Goal: Task Accomplishment & Management: Use online tool/utility

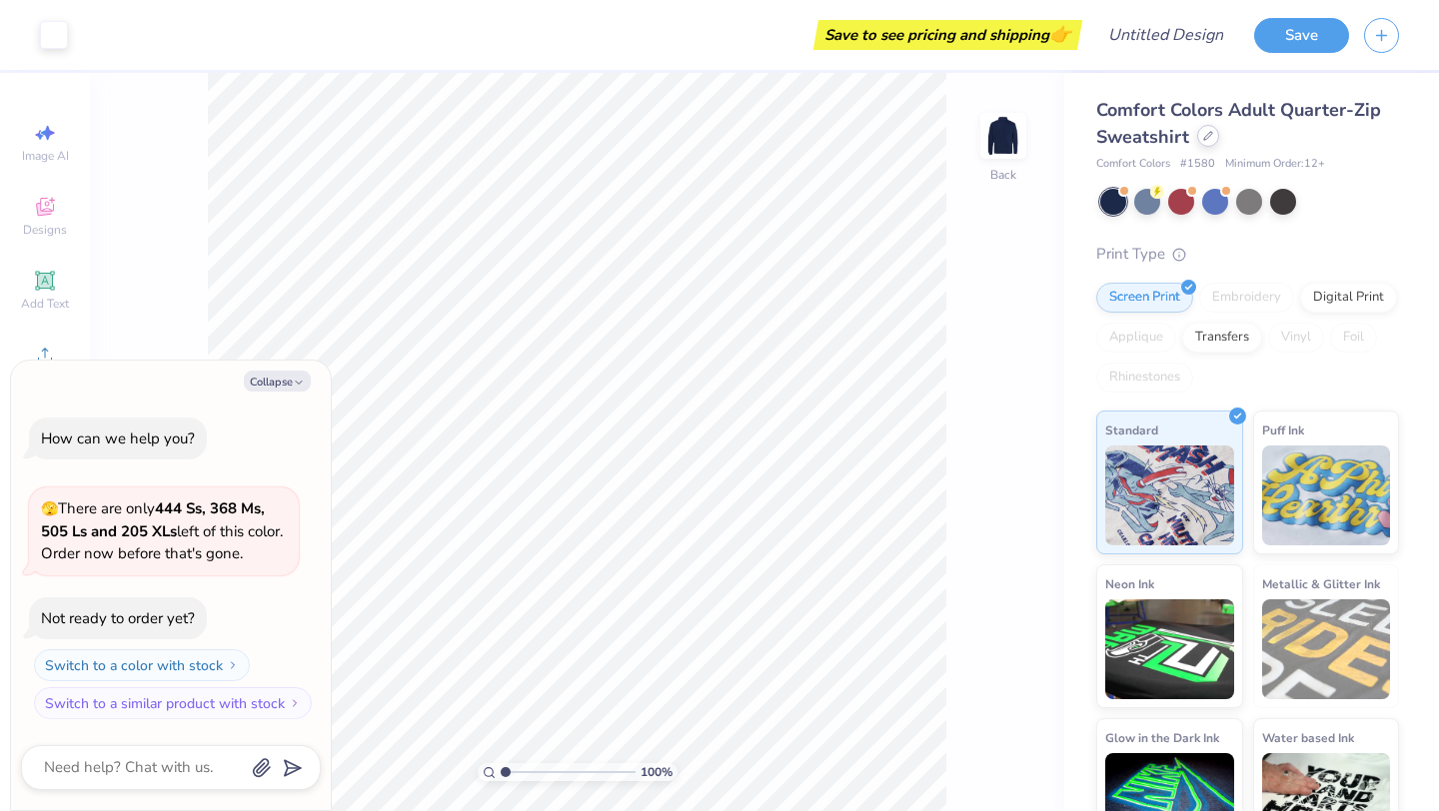
click at [1205, 132] on icon at bounding box center [1208, 136] width 10 height 10
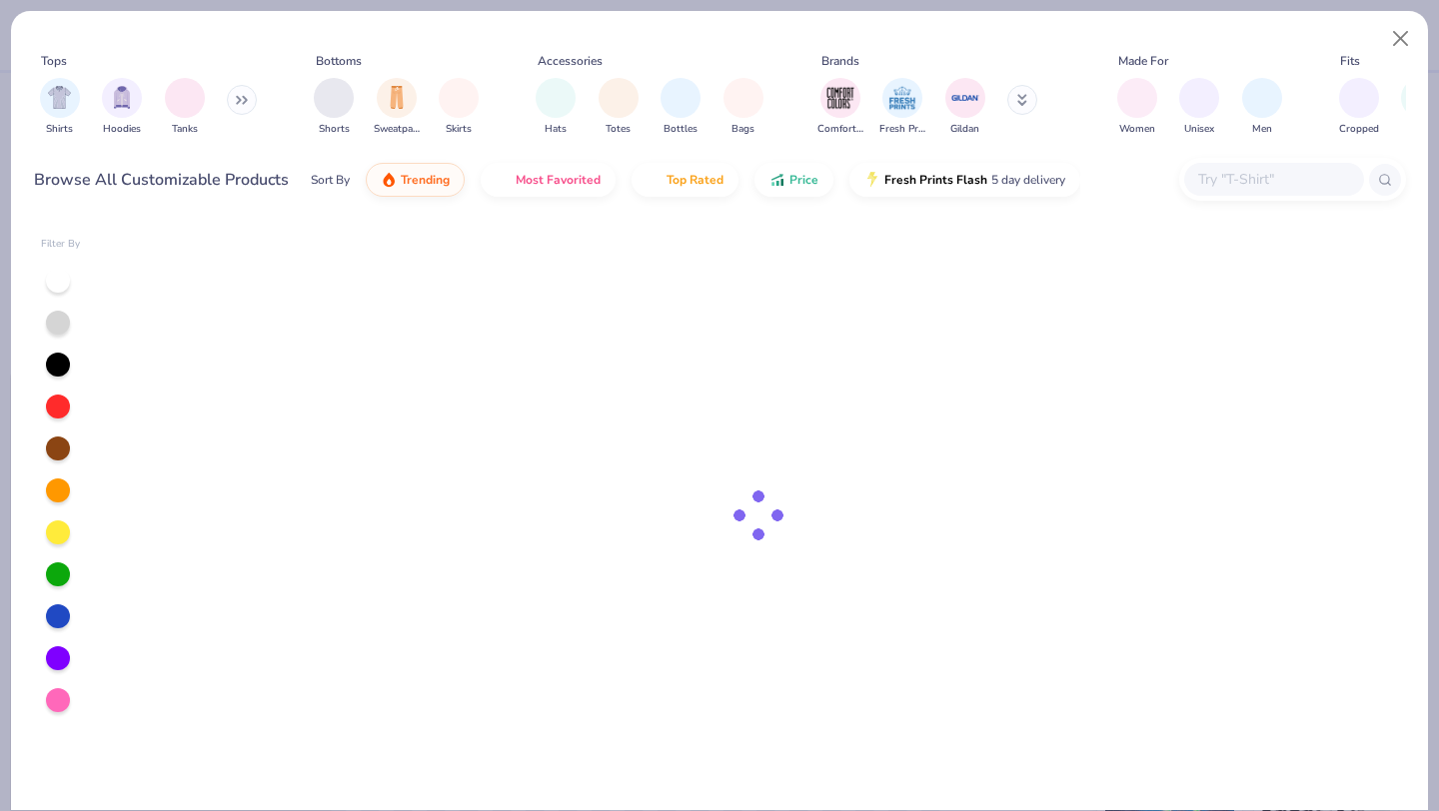
type textarea "x"
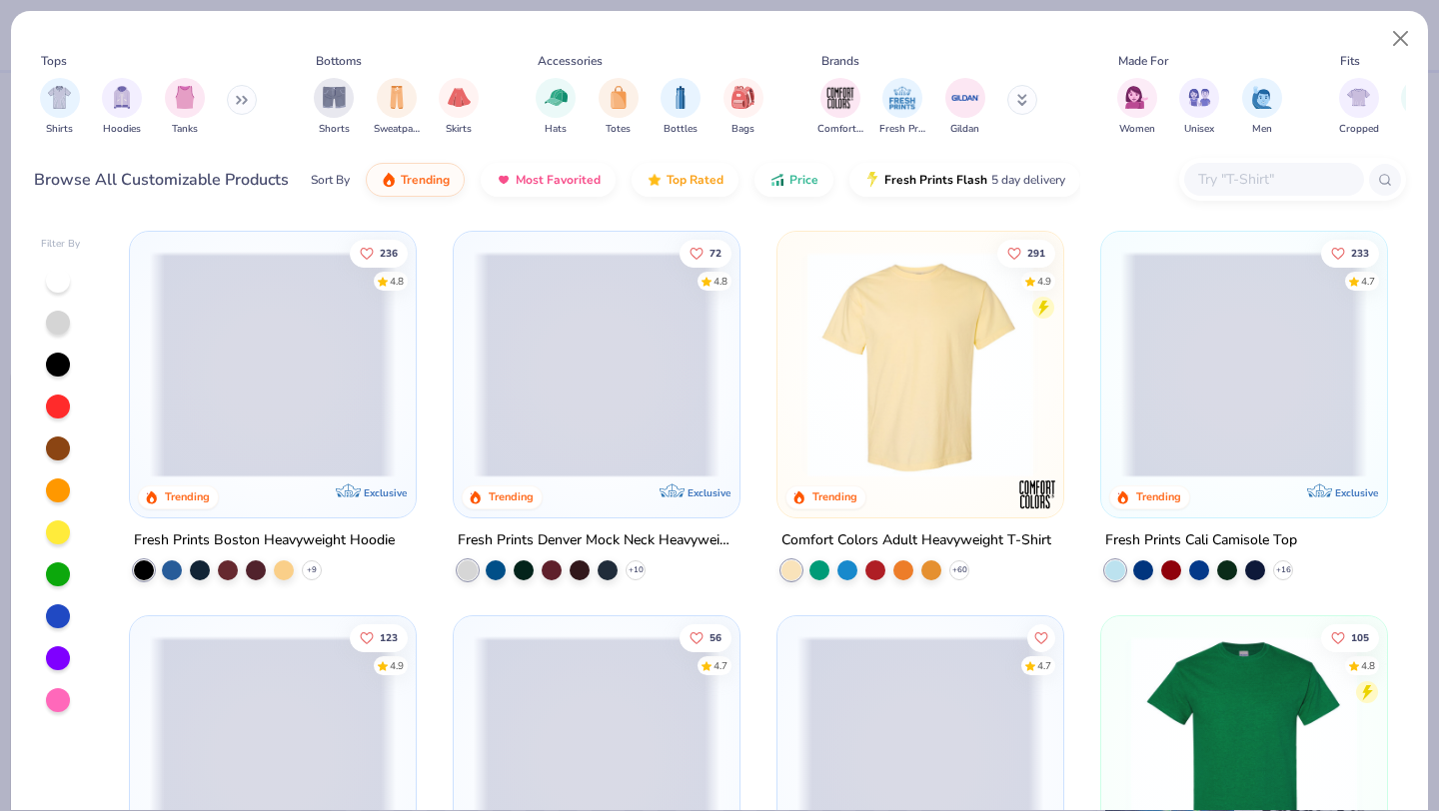
click at [1248, 177] on input "text" at bounding box center [1273, 179] width 154 height 23
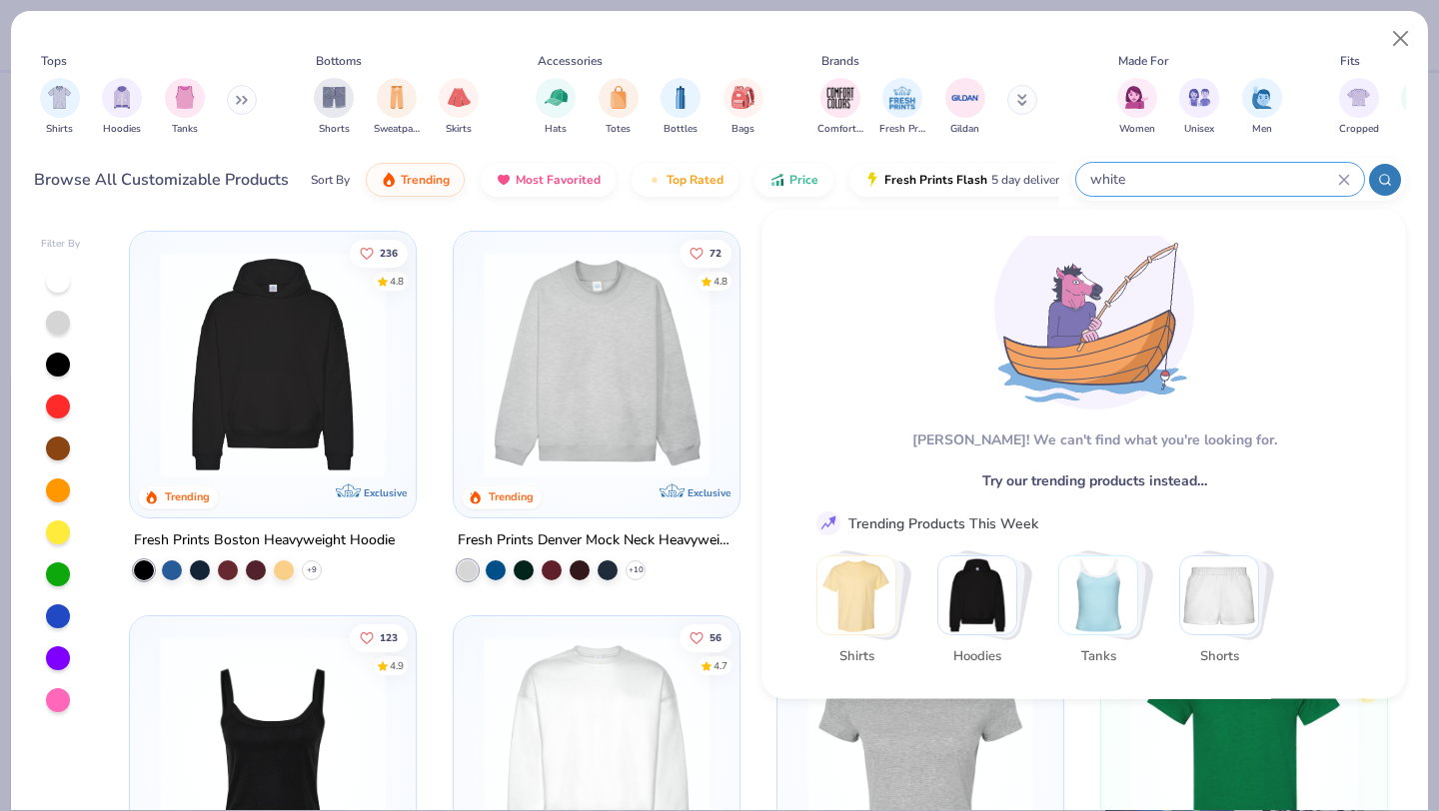
scroll to position [59, 0]
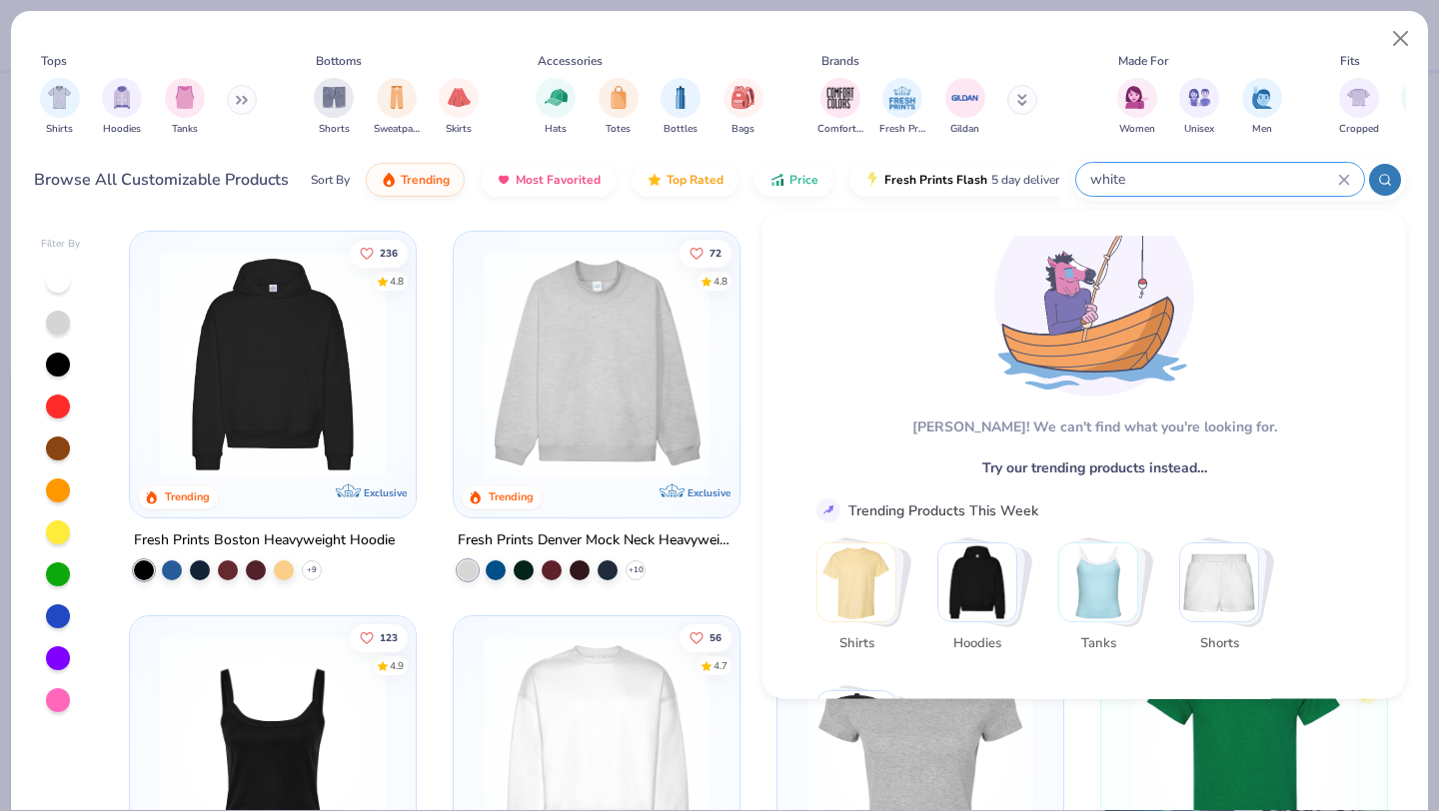
type input "white"
click at [865, 600] on img "Stack Card Button Shirts" at bounding box center [856, 583] width 78 height 78
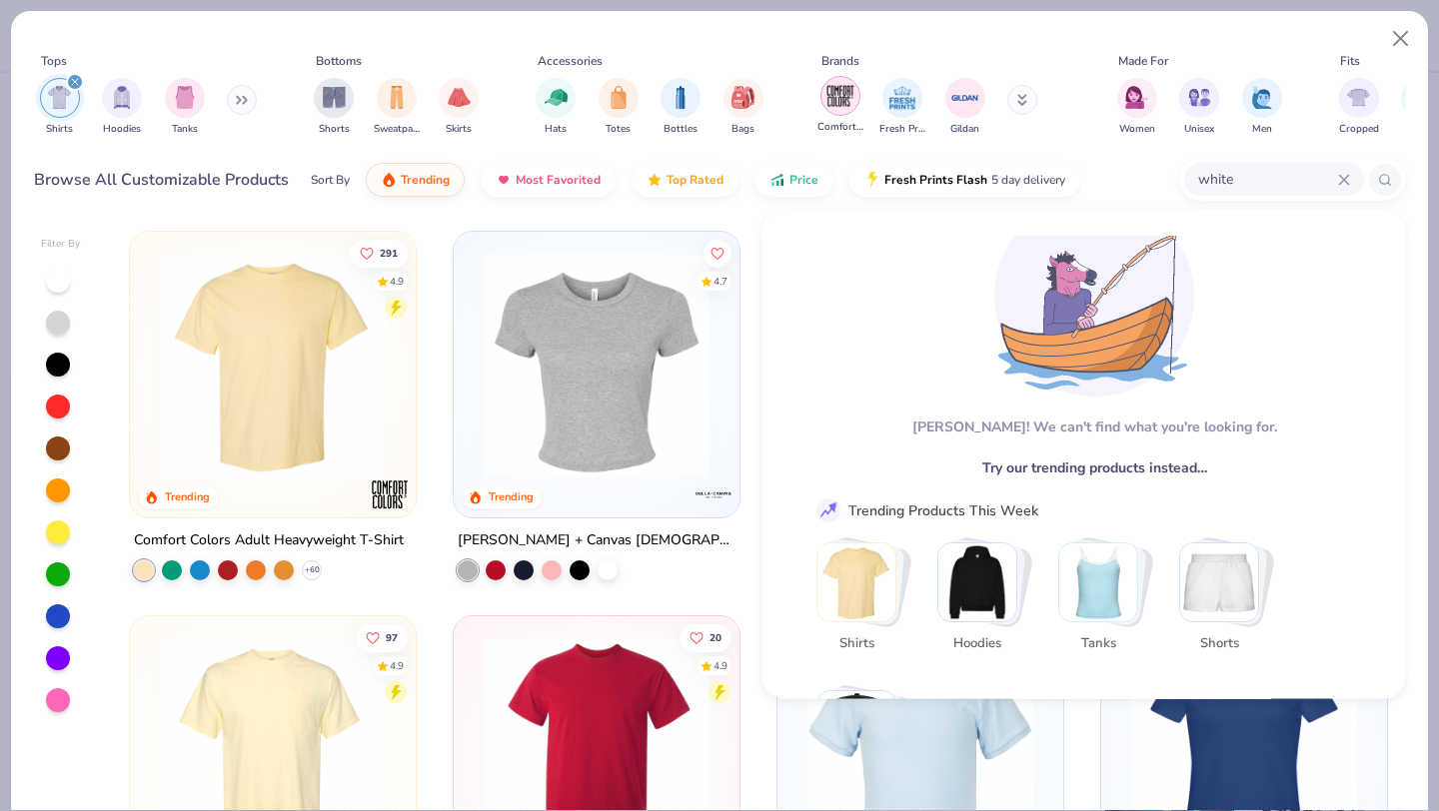
click at [903, 99] on img "filter for Fresh Prints" at bounding box center [902, 98] width 30 height 30
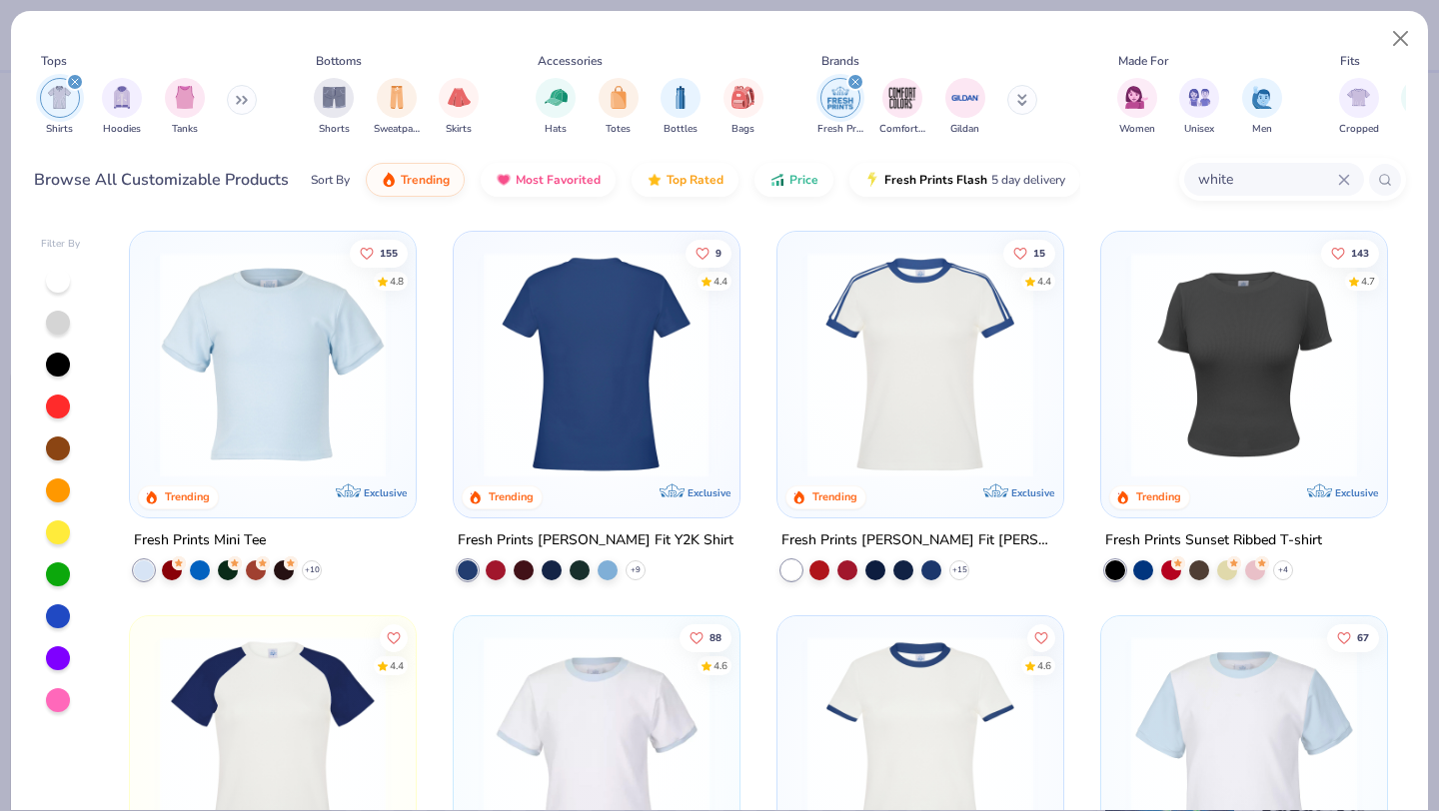
click at [474, 345] on img at bounding box center [351, 365] width 246 height 226
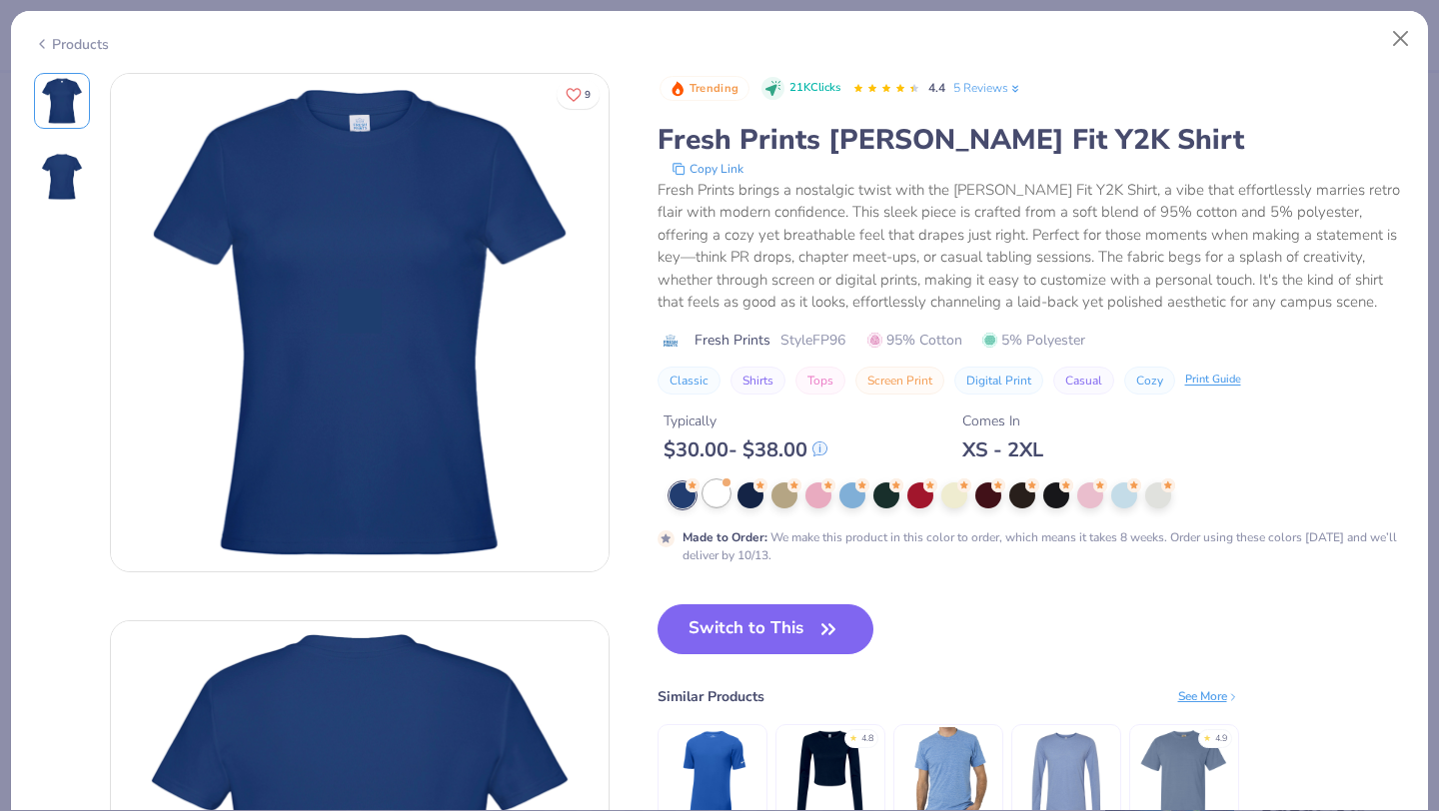
click at [712, 497] on div at bounding box center [716, 494] width 26 height 26
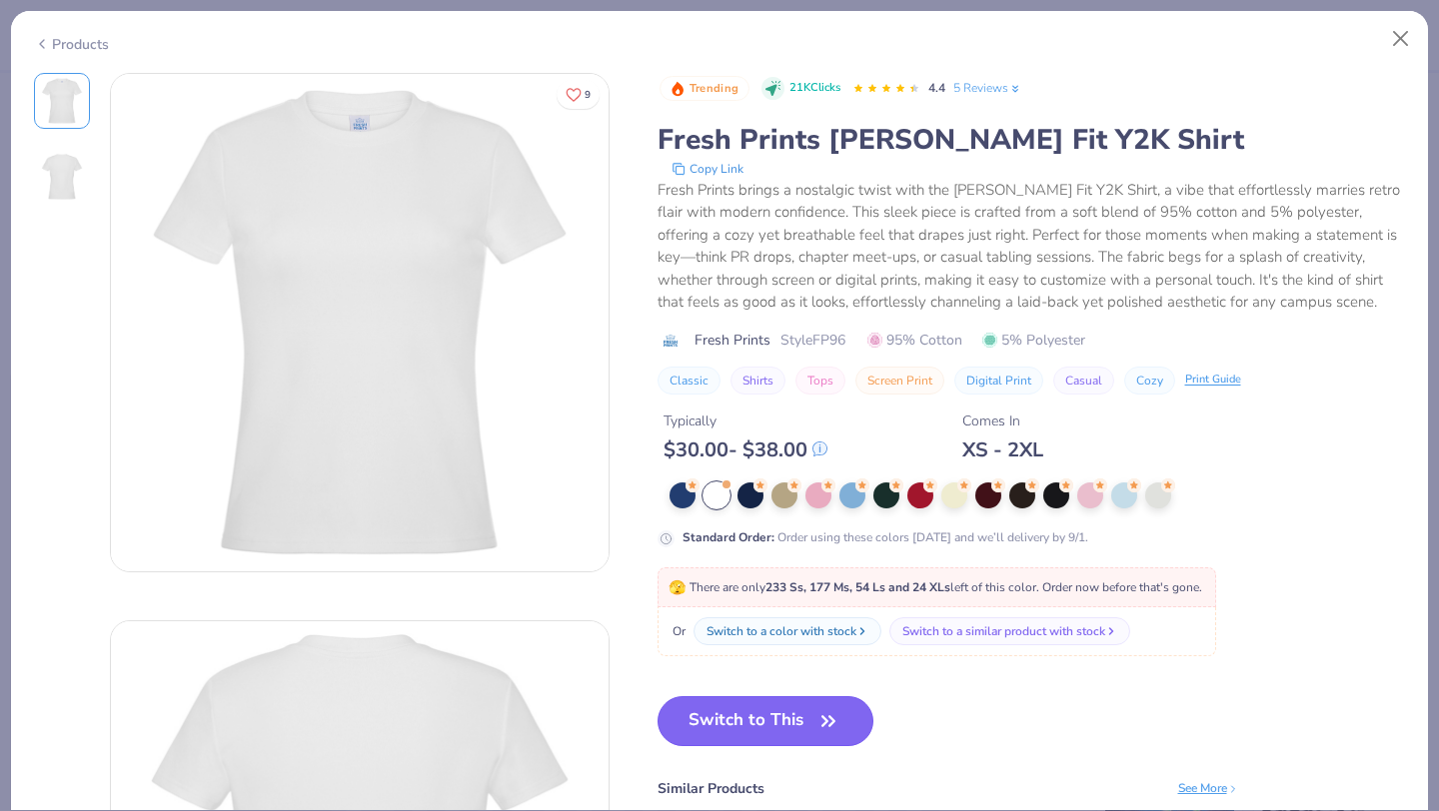
click at [827, 705] on button "Switch to This" at bounding box center [765, 721] width 217 height 50
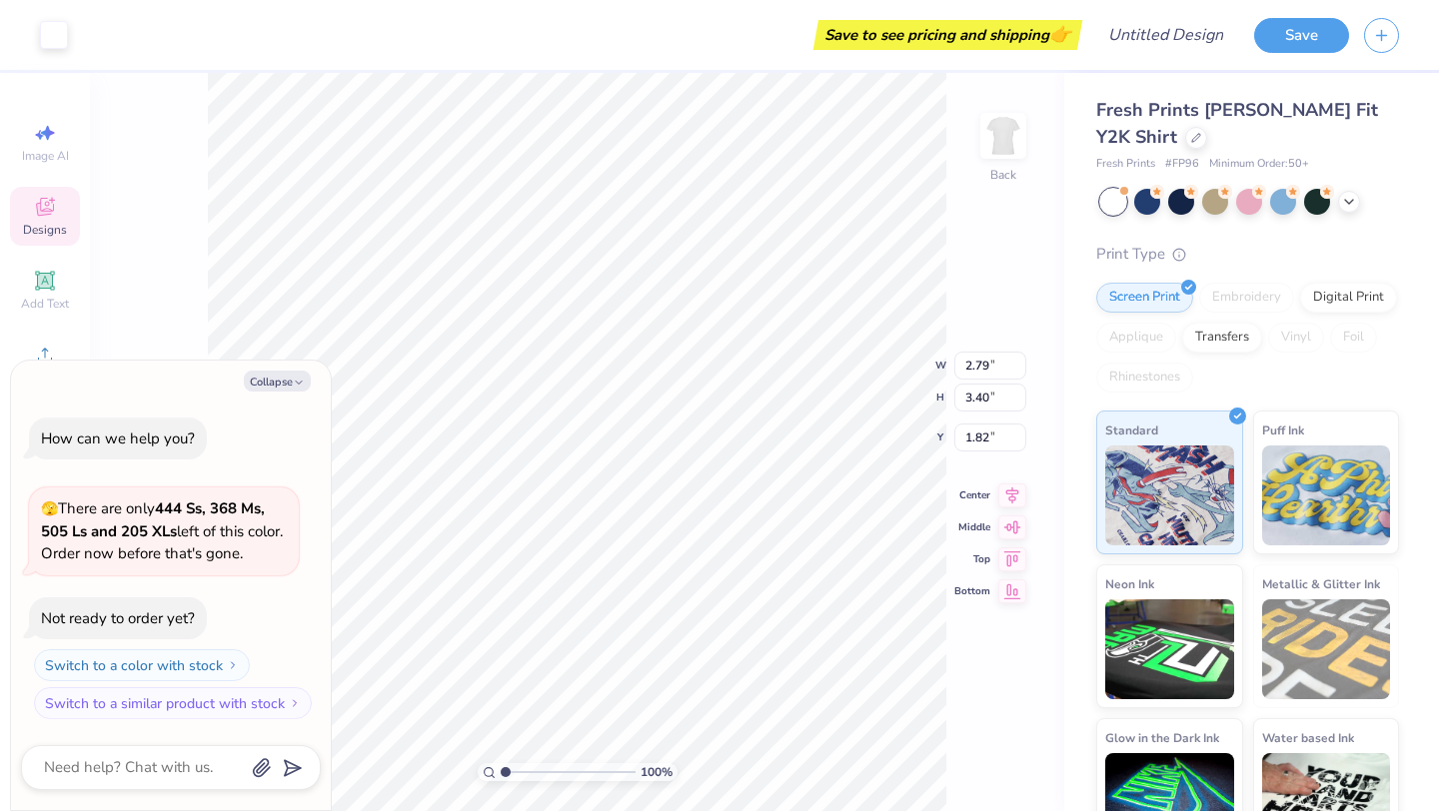
type textarea "x"
type input "3.00"
type textarea "x"
type input "3.70"
type input "4.51"
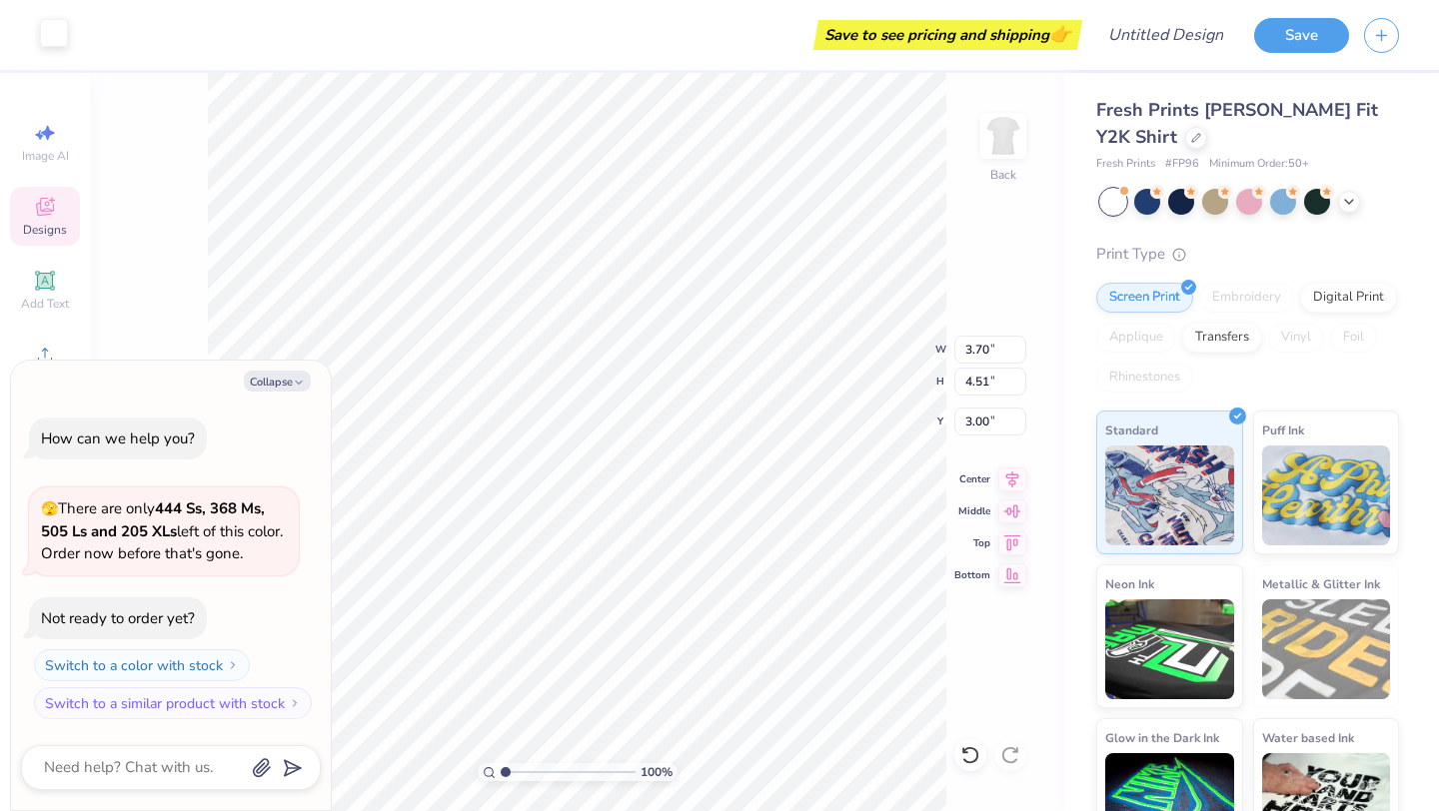
click at [45, 40] on div at bounding box center [54, 33] width 28 height 28
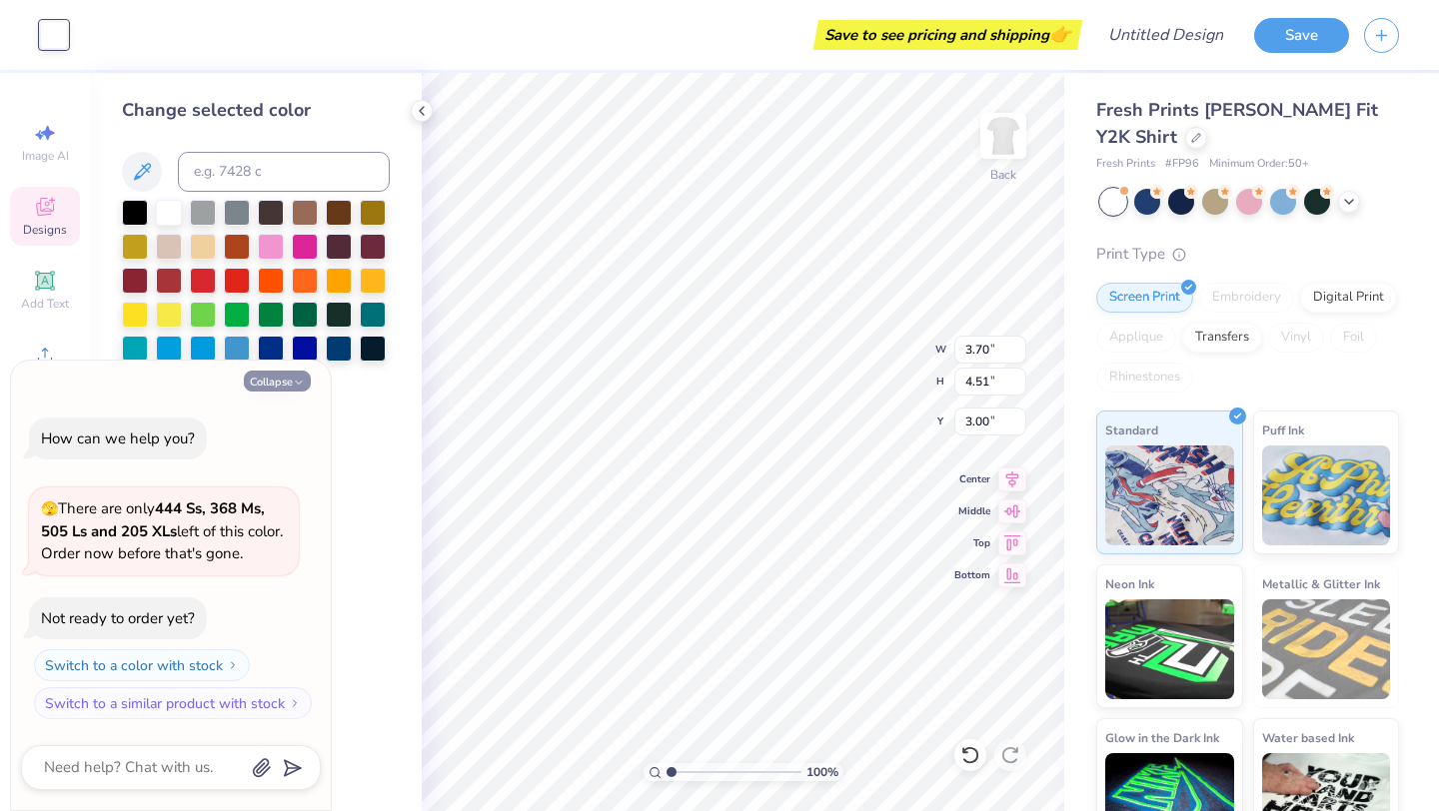
click at [299, 386] on icon "button" at bounding box center [299, 383] width 12 height 12
type textarea "x"
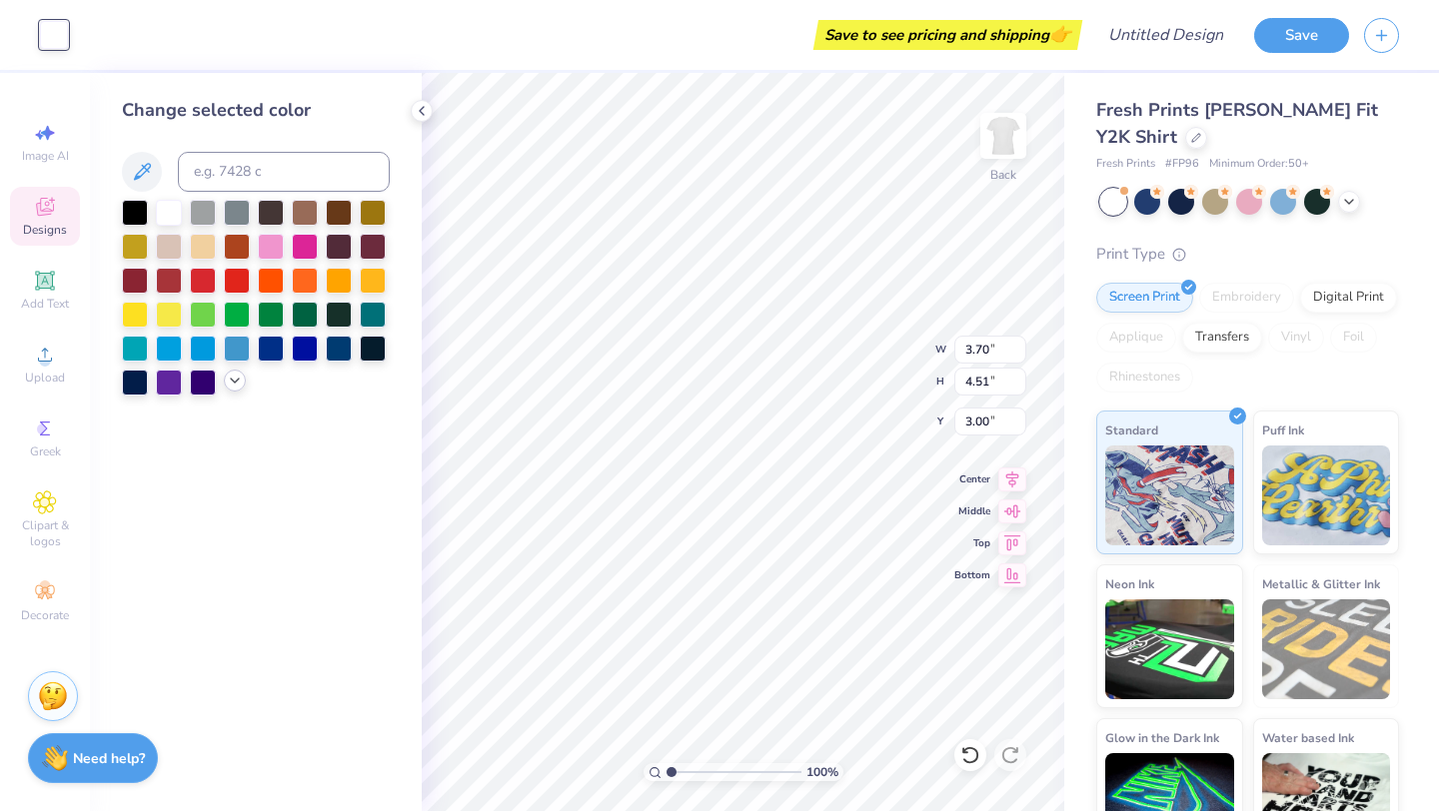
click at [234, 376] on icon at bounding box center [235, 381] width 16 height 16
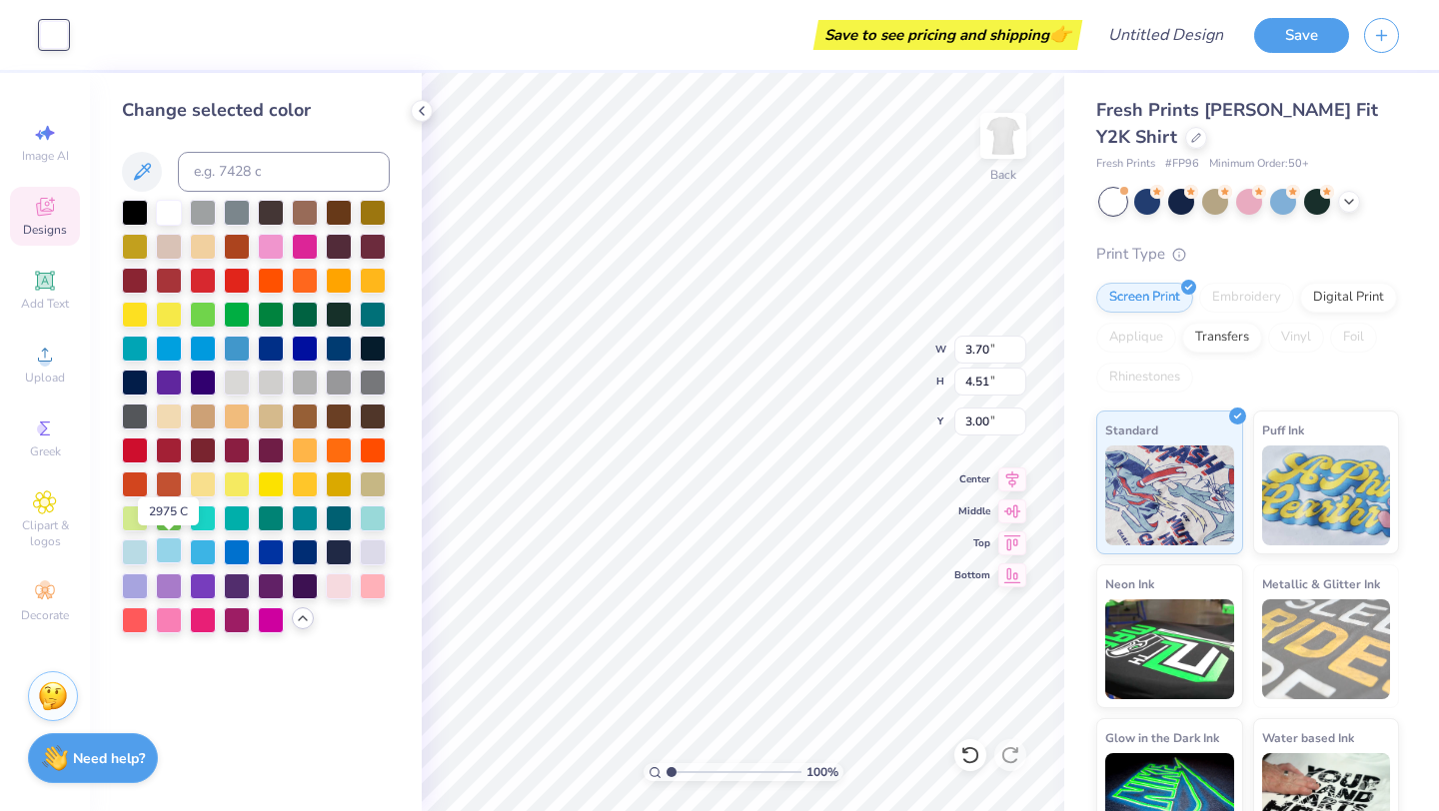
click at [166, 554] on div at bounding box center [169, 551] width 26 height 26
click at [1191, 140] on icon at bounding box center [1196, 136] width 10 height 10
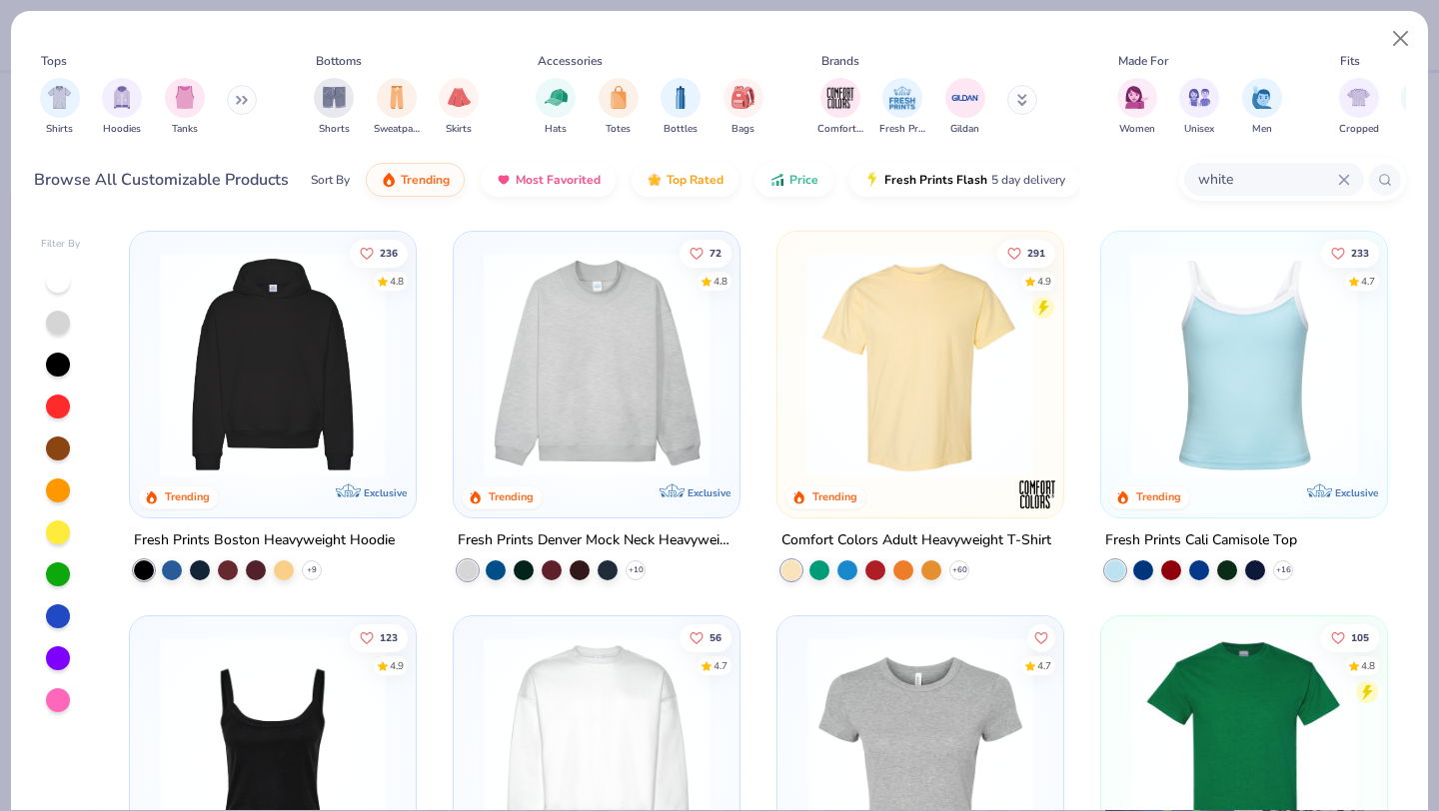
click at [1256, 197] on div "white" at bounding box center [1292, 179] width 227 height 43
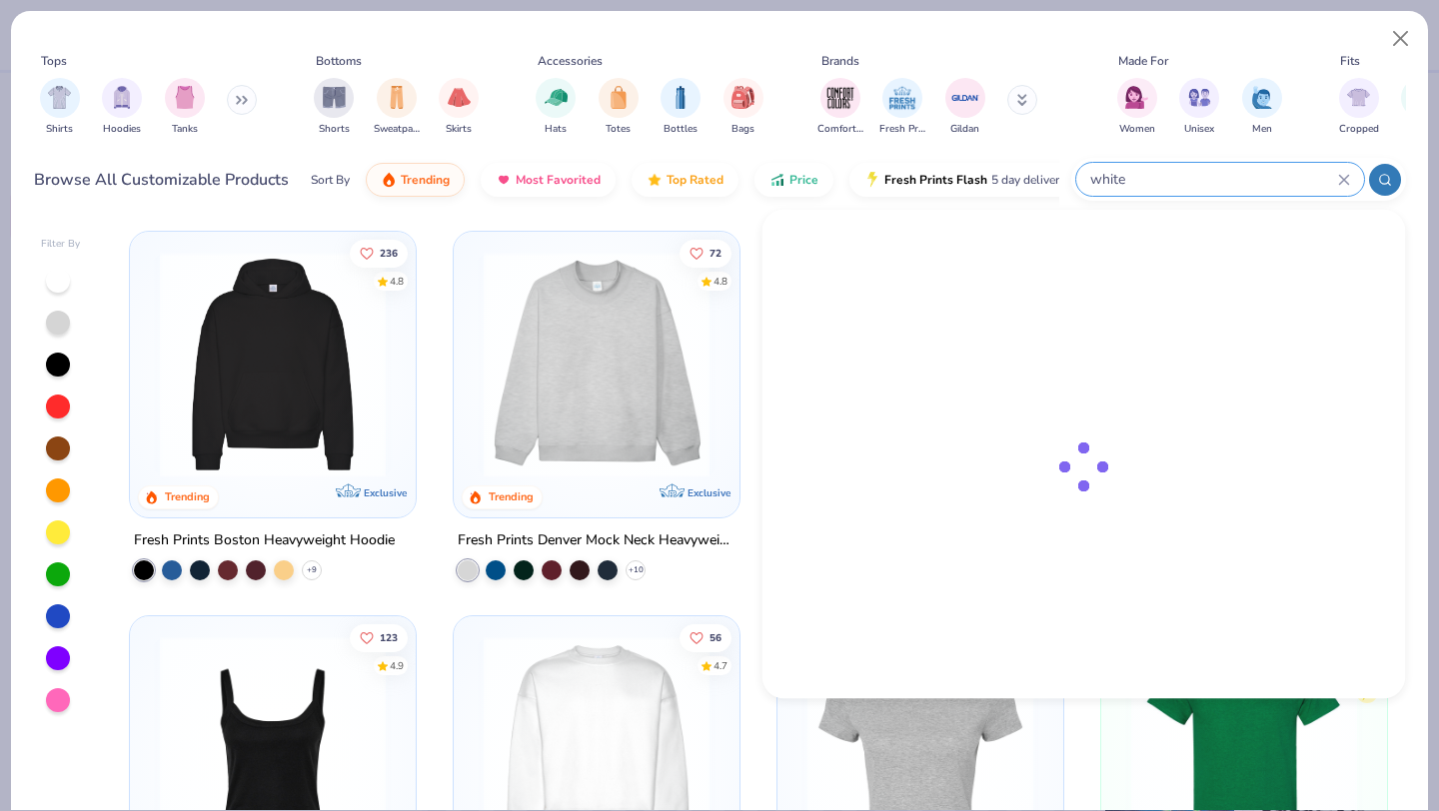
click at [1256, 197] on div "white" at bounding box center [1238, 179] width 335 height 43
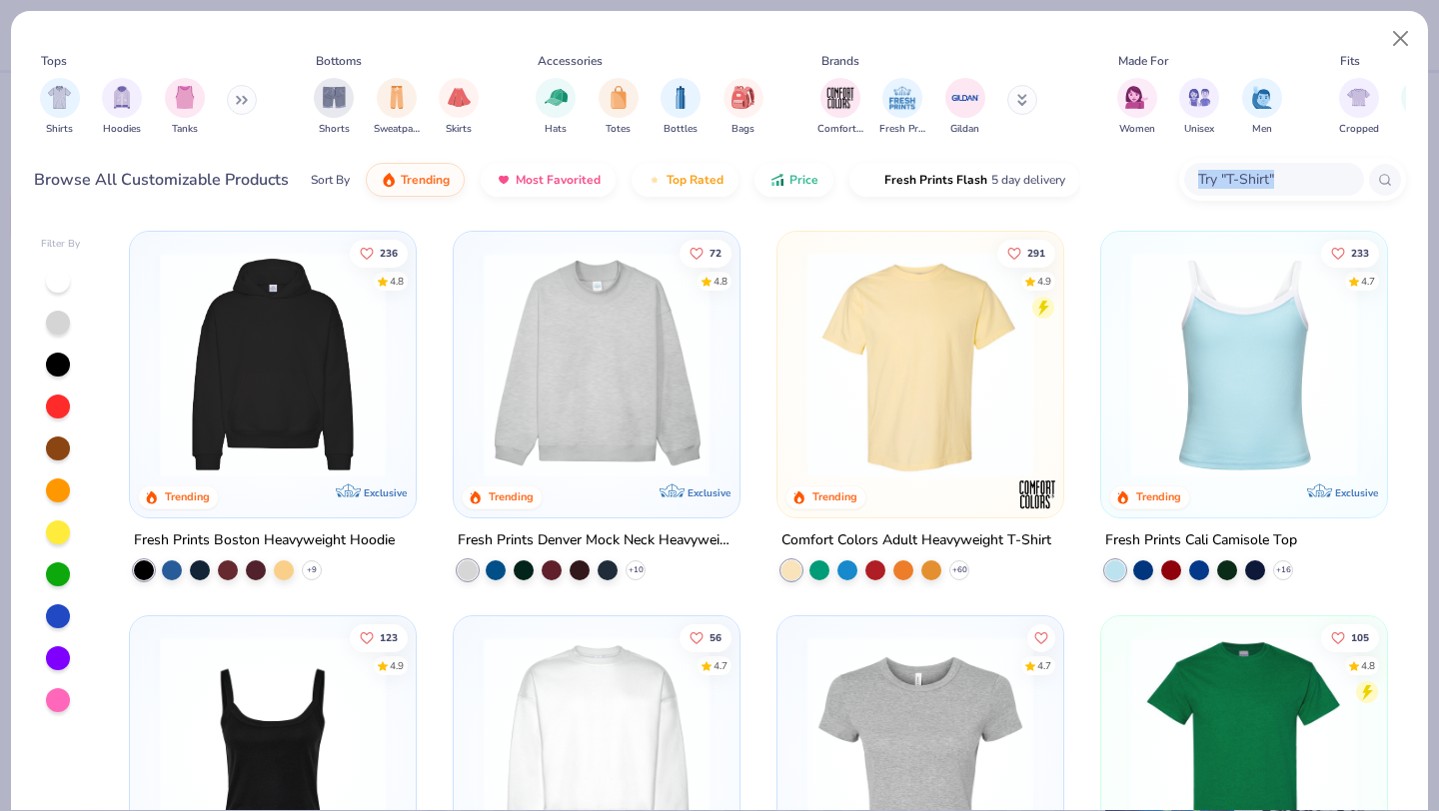
click at [1256, 197] on div at bounding box center [1292, 179] width 227 height 43
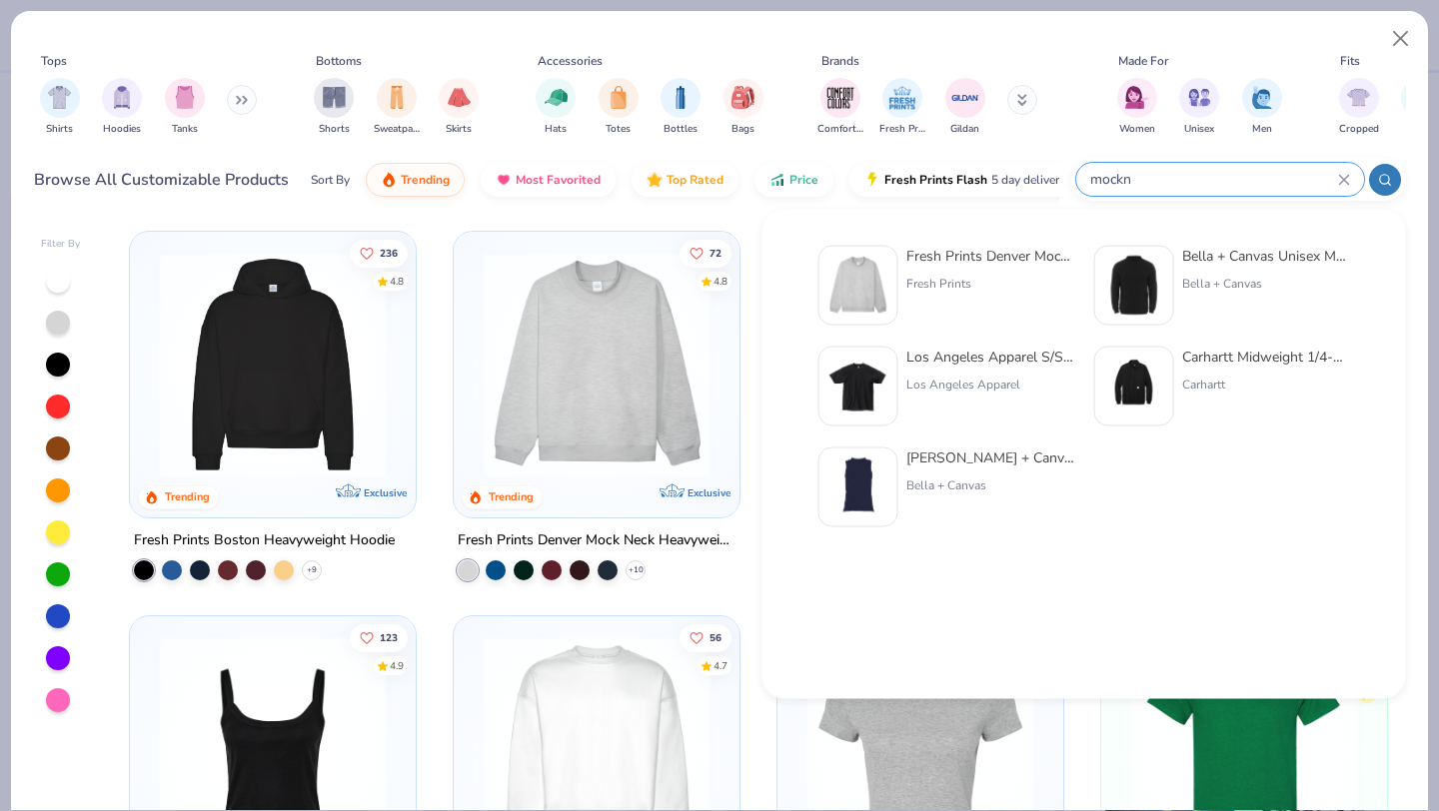
type input "mockn"
click at [908, 285] on div "Fresh Prints" at bounding box center [990, 284] width 168 height 18
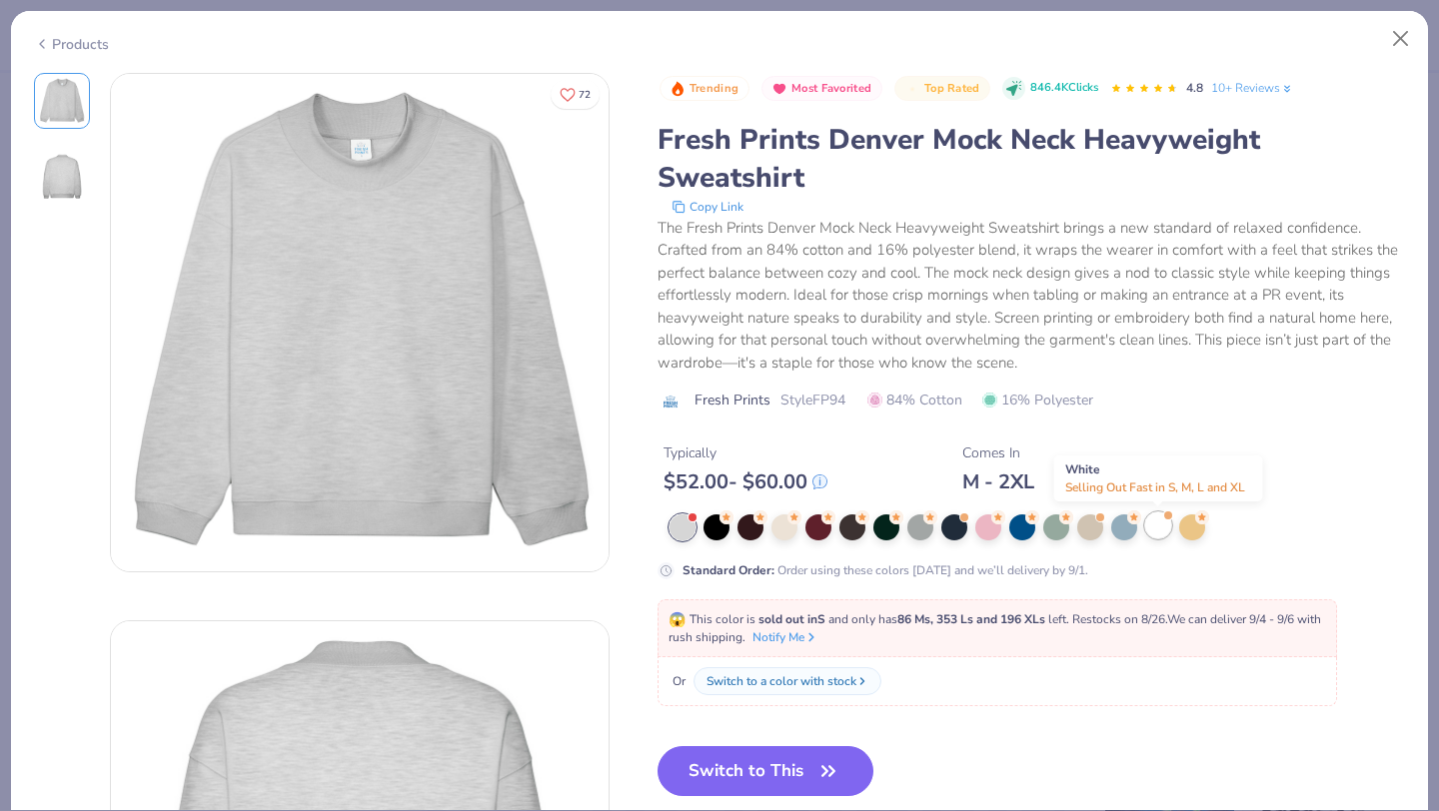
click at [1155, 519] on div at bounding box center [1158, 526] width 26 height 26
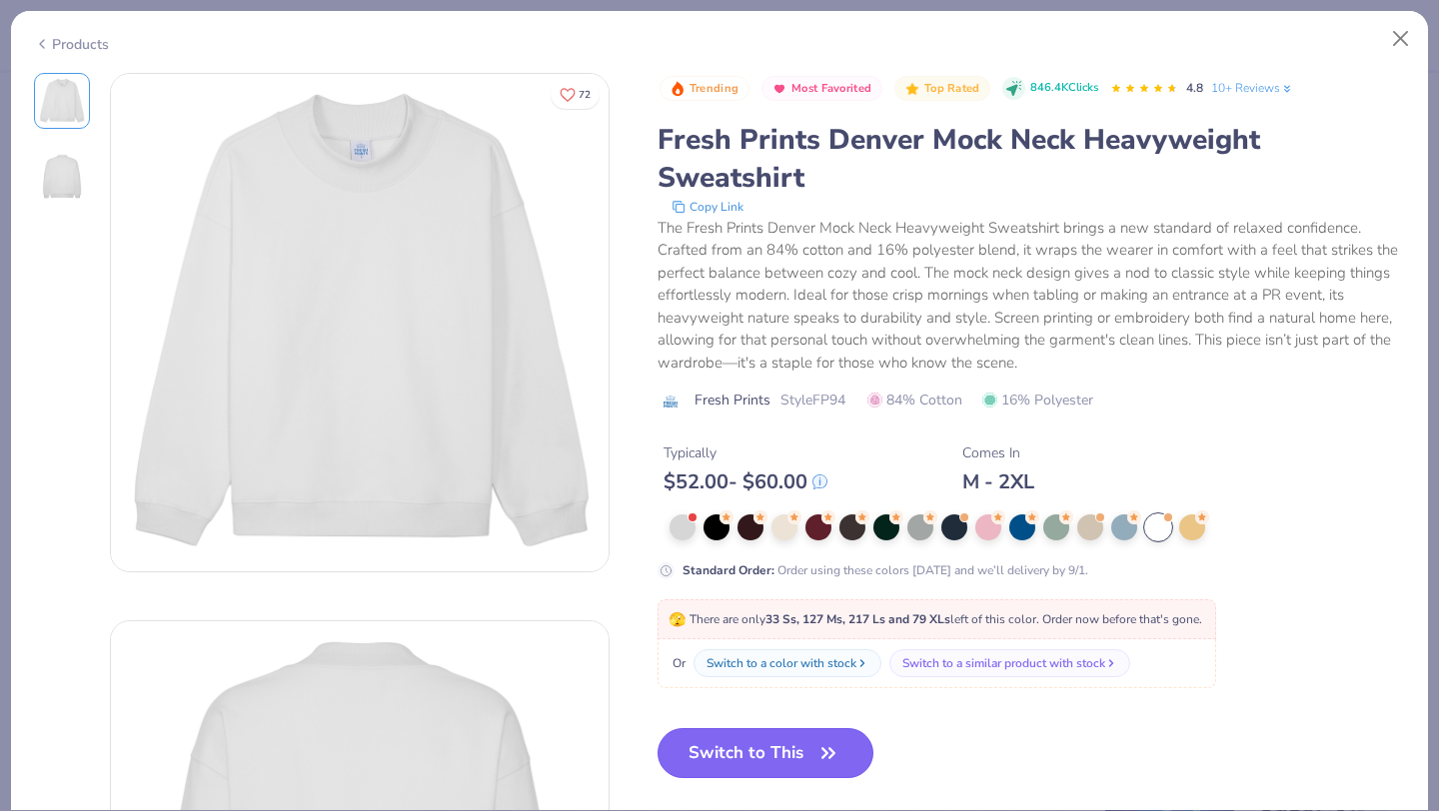
click at [772, 762] on button "Switch to This" at bounding box center [765, 753] width 217 height 50
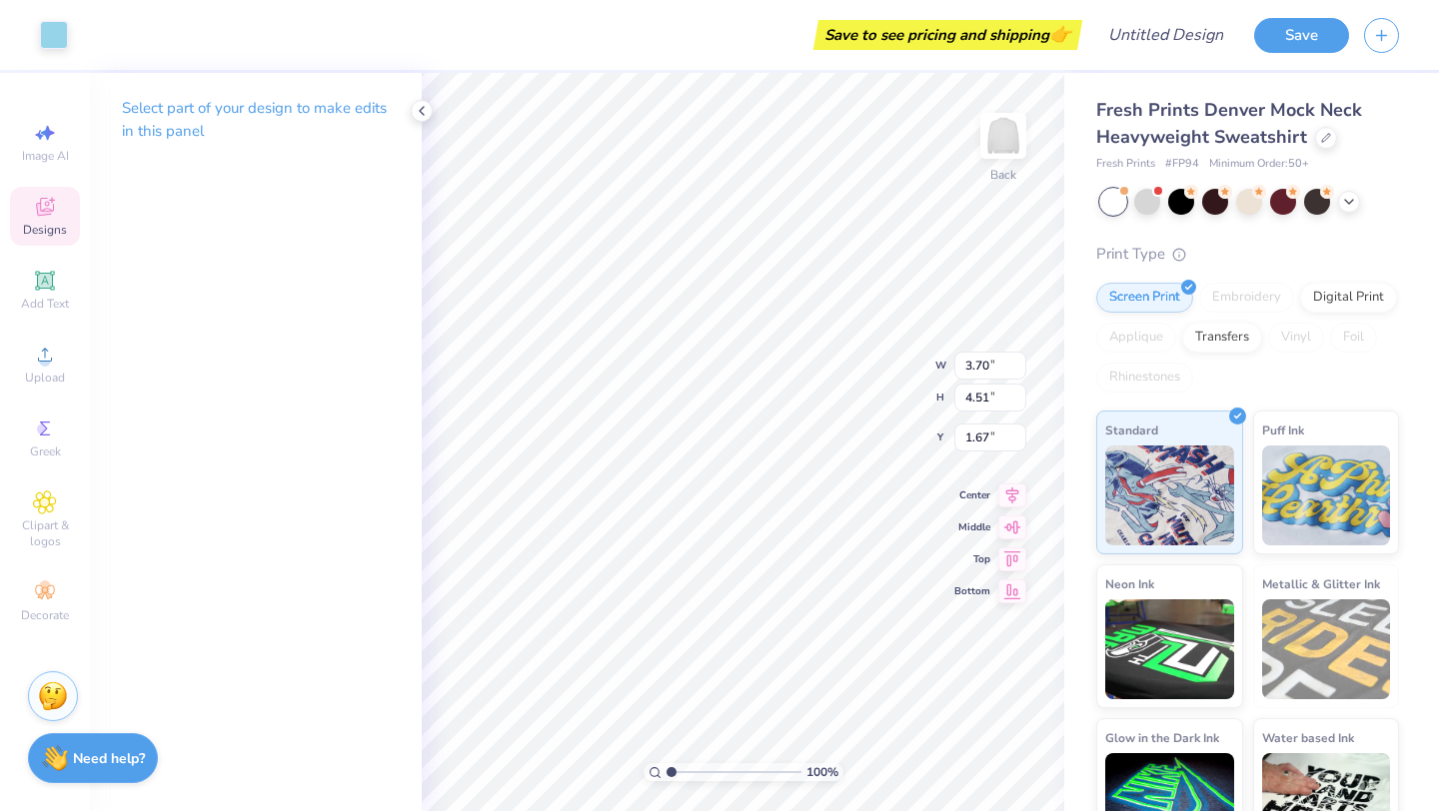
type input "4.99"
type input "6.08"
type input "1.63"
click at [419, 118] on icon at bounding box center [422, 111] width 16 height 16
